Goal: Check status: Check status

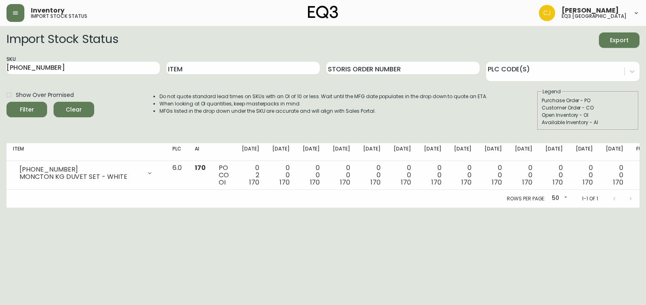
click at [0, 72] on html "Inventory import stock status [PERSON_NAME] eq3 [GEOGRAPHIC_DATA] Import Stock …" at bounding box center [323, 104] width 646 height 208
paste input "1021894373"
click at [6, 102] on button "Filter" at bounding box center [26, 109] width 41 height 15
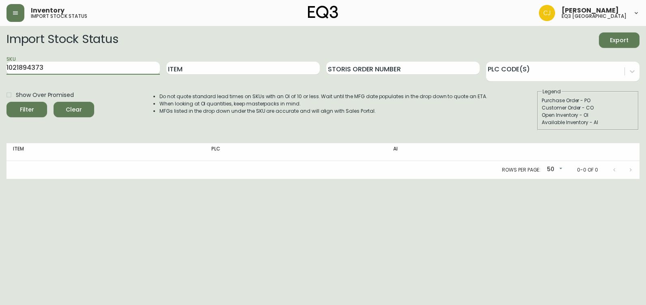
drag, startPoint x: 49, startPoint y: 67, endPoint x: 0, endPoint y: 65, distance: 48.8
click at [0, 63] on html "Inventory import stock status [PERSON_NAME] eq3 [GEOGRAPHIC_DATA] Import Stock …" at bounding box center [323, 89] width 646 height 179
paste input "[PHONE_NUMBER]"
type input "[PHONE_NUMBER]"
click at [6, 102] on button "Filter" at bounding box center [26, 109] width 41 height 15
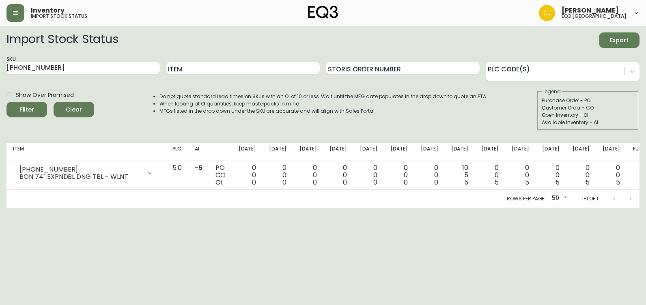
click at [0, 208] on html "Inventory import stock status [PERSON_NAME] eq3 [GEOGRAPHIC_DATA] Import Stock …" at bounding box center [323, 104] width 646 height 208
